Goal: Information Seeking & Learning: Learn about a topic

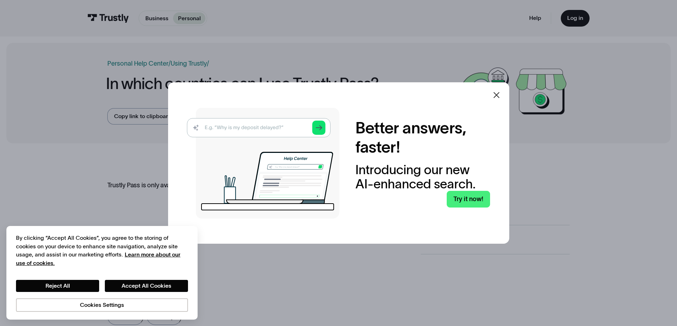
click at [498, 95] on icon at bounding box center [496, 95] width 9 height 9
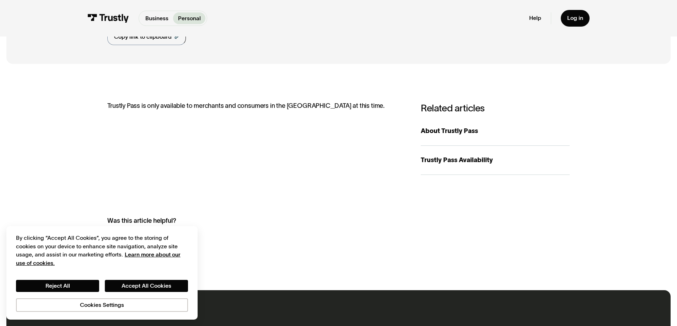
scroll to position [107, 0]
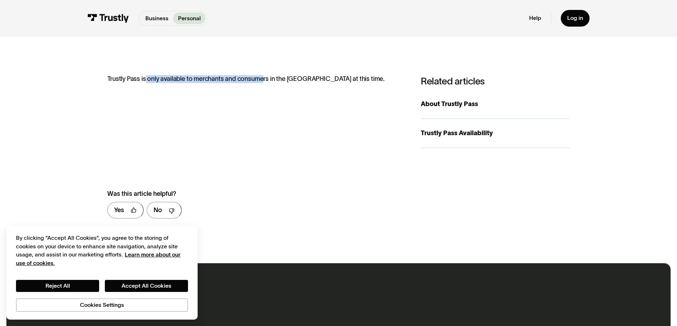
drag, startPoint x: 144, startPoint y: 82, endPoint x: 263, endPoint y: 82, distance: 119.4
click at [263, 82] on p "Trustly Pass is only available to merchants and consumers in the [GEOGRAPHIC_DA…" at bounding box center [255, 79] width 297 height 8
click at [152, 23] on link "Business" at bounding box center [156, 18] width 33 height 12
click at [453, 102] on div "About Trustly Pass" at bounding box center [495, 104] width 149 height 10
